Goal: Task Accomplishment & Management: Manage account settings

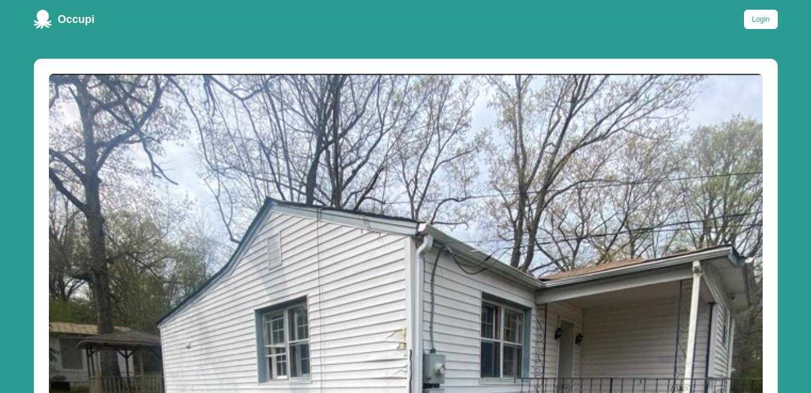
click at [765, 25] on button "Login" at bounding box center [760, 19] width 33 height 19
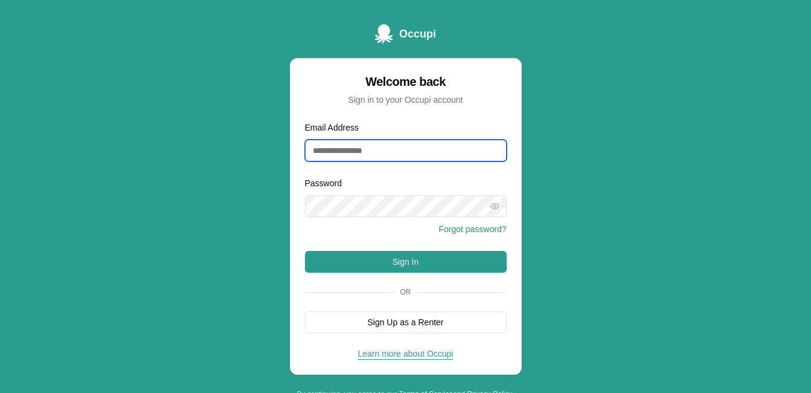
click at [422, 147] on input "Email Address" at bounding box center [406, 151] width 202 height 22
type input "**********"
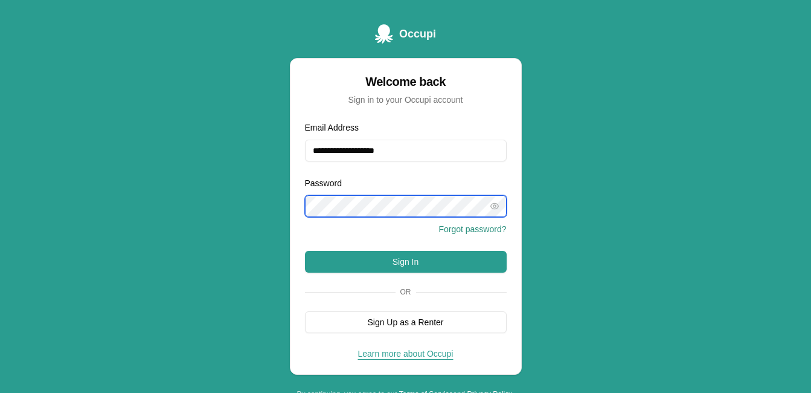
click at [305, 251] on button "Sign In" at bounding box center [406, 262] width 202 height 22
